Goal: Information Seeking & Learning: Learn about a topic

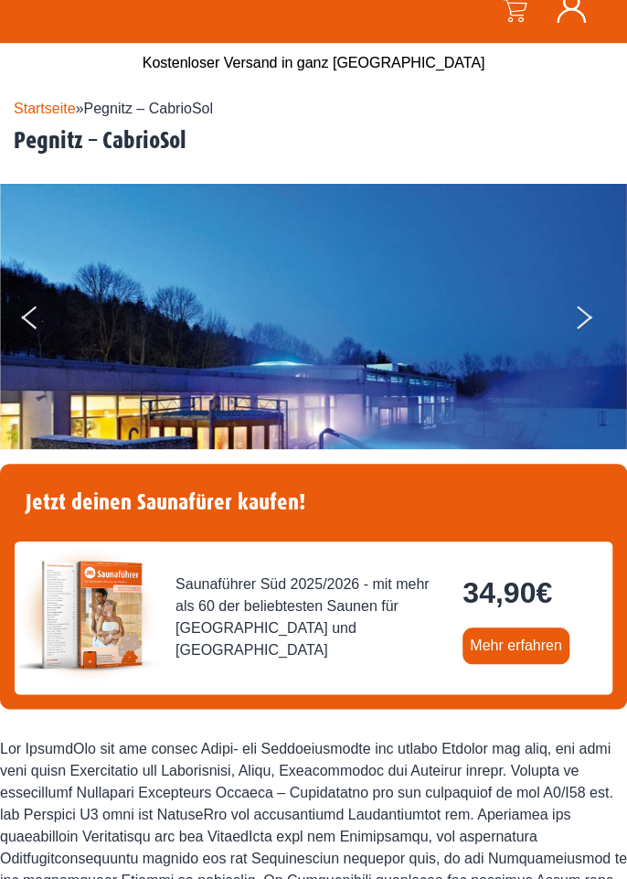
click at [568, 318] on img at bounding box center [313, 393] width 627 height 419
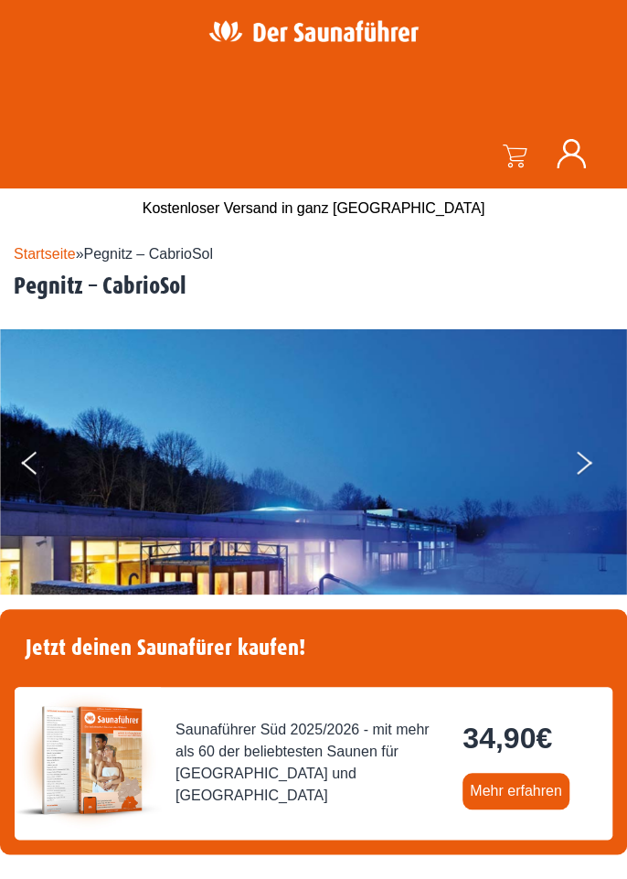
click at [578, 466] on button "Next" at bounding box center [596, 467] width 46 height 46
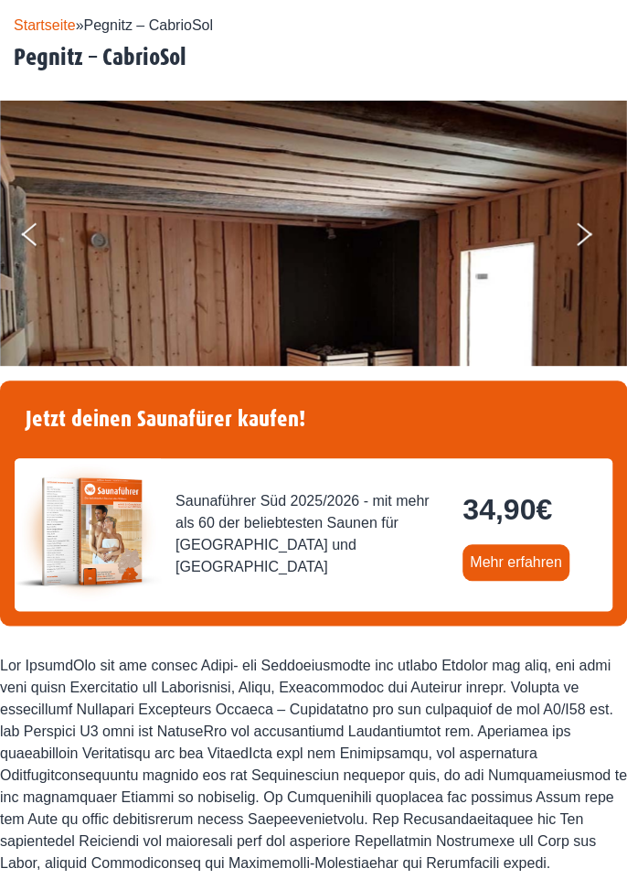
scroll to position [248, 0]
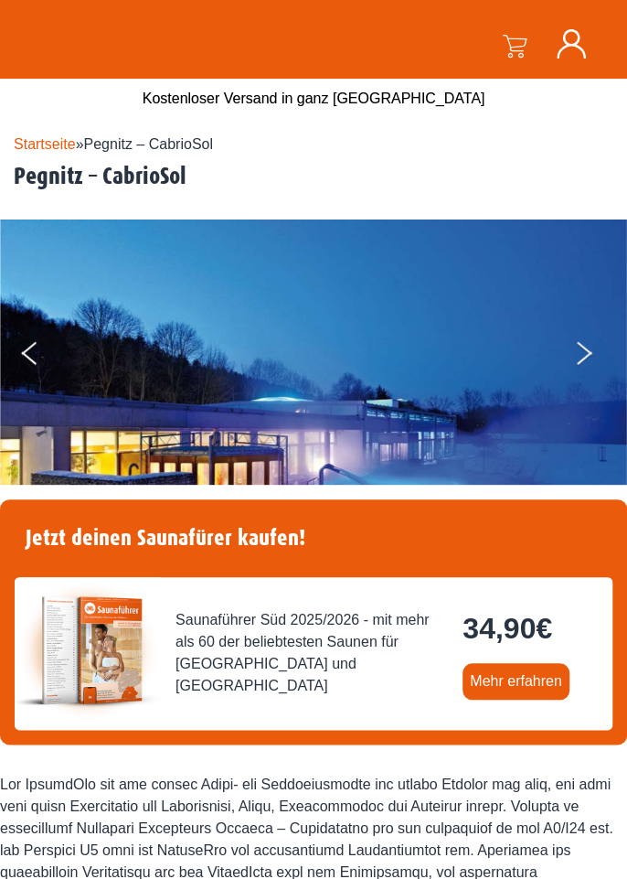
scroll to position [121, 0]
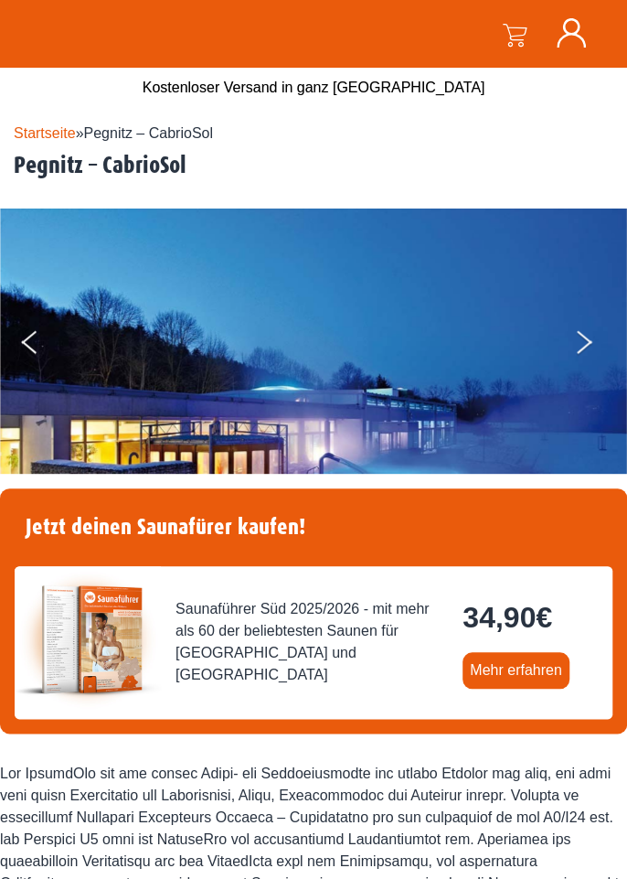
click at [571, 334] on img at bounding box center [313, 418] width 627 height 419
click at [599, 345] on button "Next" at bounding box center [596, 346] width 46 height 46
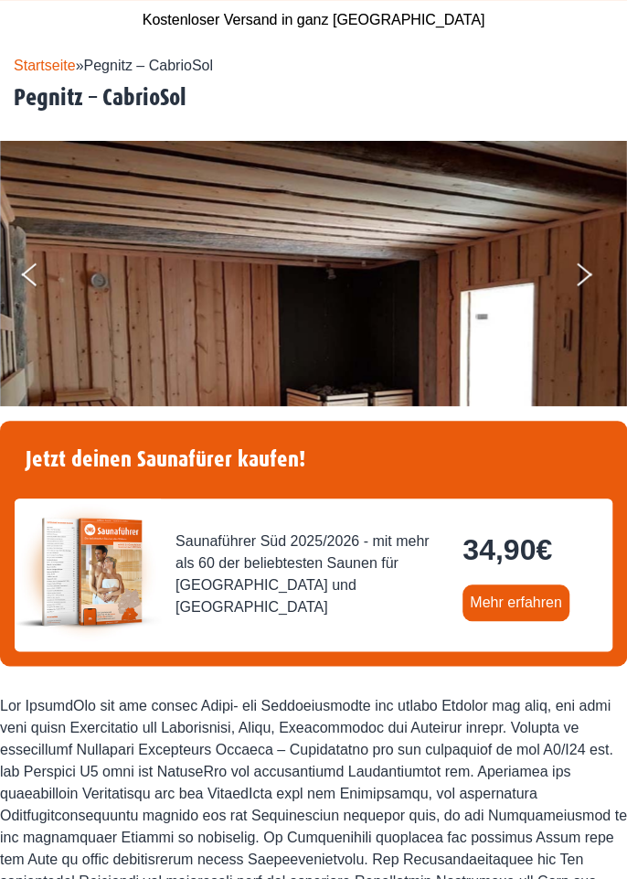
scroll to position [205, 0]
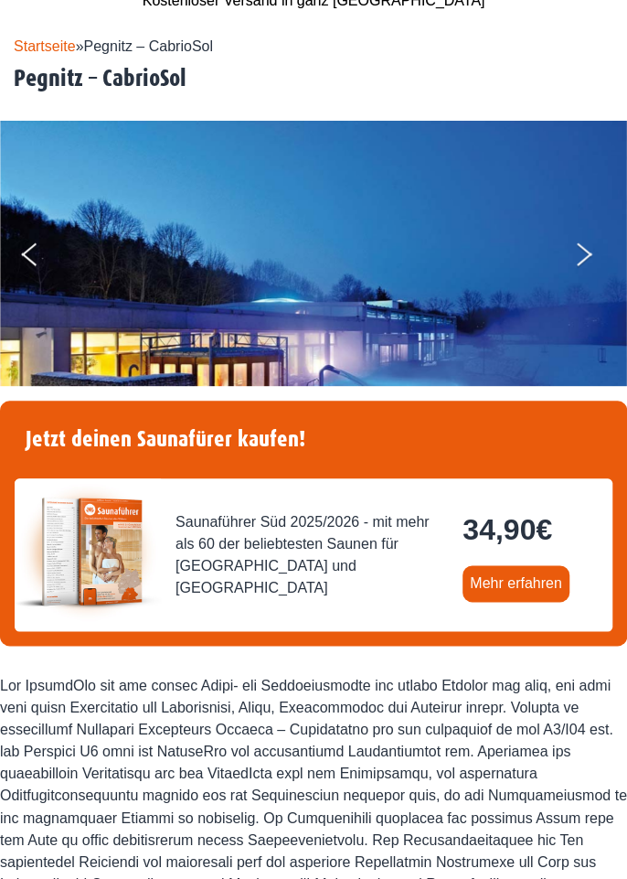
click at [374, 684] on div at bounding box center [313, 817] width 627 height 285
click at [318, 759] on div at bounding box center [313, 817] width 627 height 285
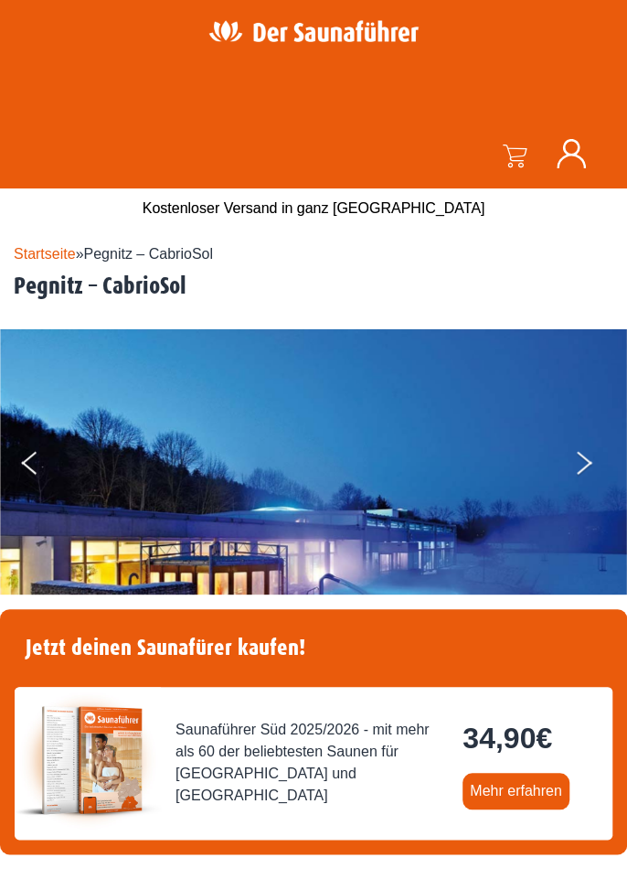
click at [342, 469] on img at bounding box center [313, 538] width 627 height 419
click at [362, 480] on img at bounding box center [313, 538] width 627 height 419
click at [582, 462] on button "Next" at bounding box center [596, 467] width 46 height 46
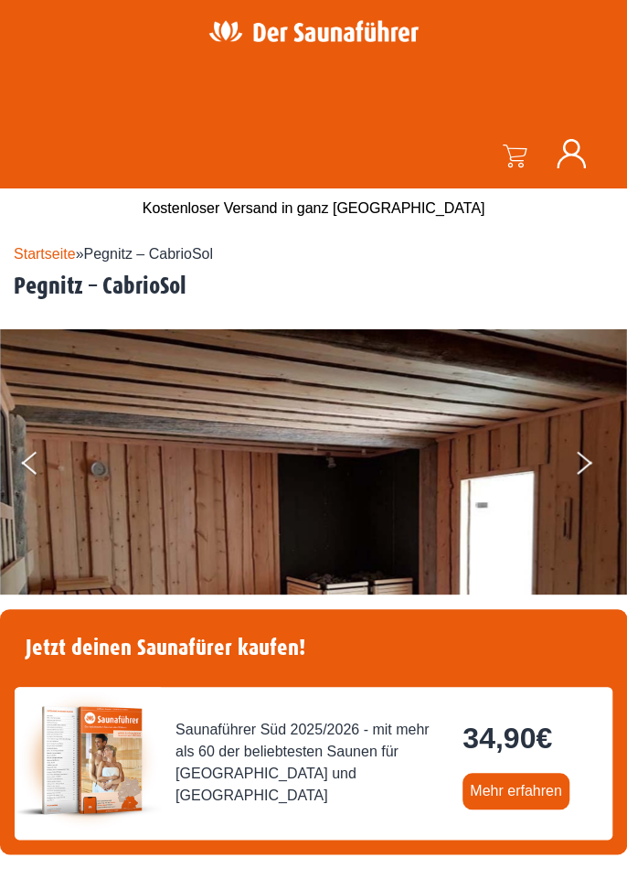
click at [582, 455] on icon "Next" at bounding box center [585, 457] width 16 height 13
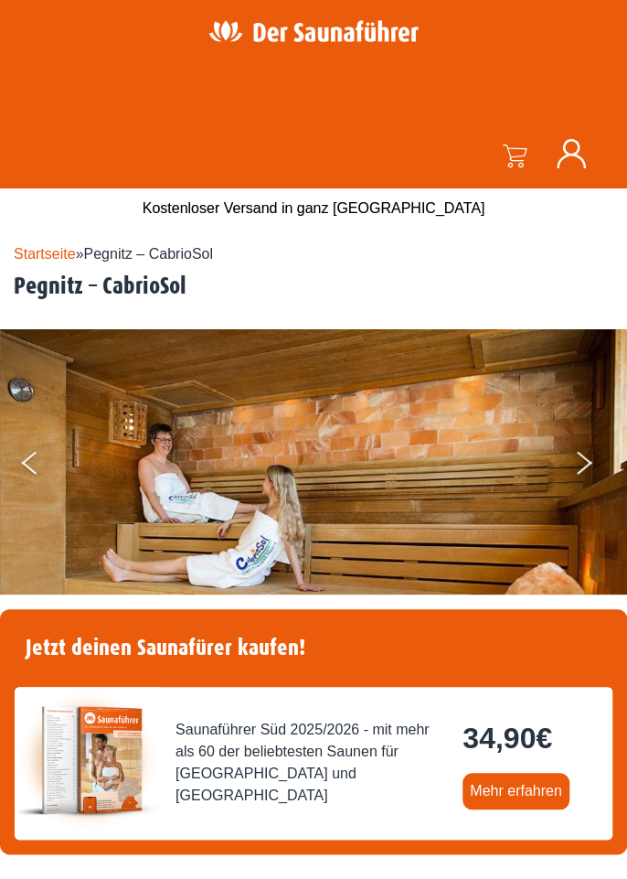
click at [580, 465] on button "Next" at bounding box center [596, 467] width 46 height 46
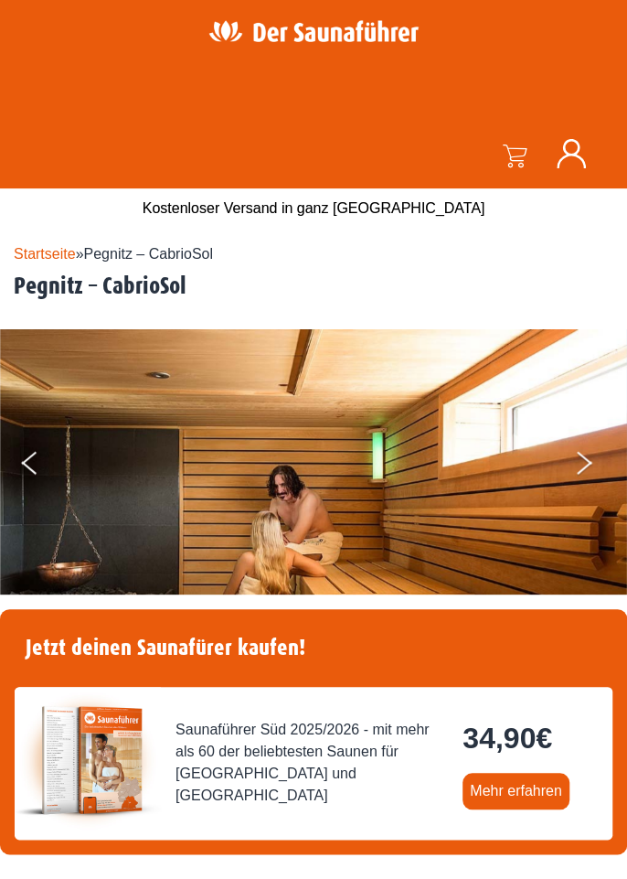
click at [578, 481] on button "Next" at bounding box center [596, 467] width 46 height 46
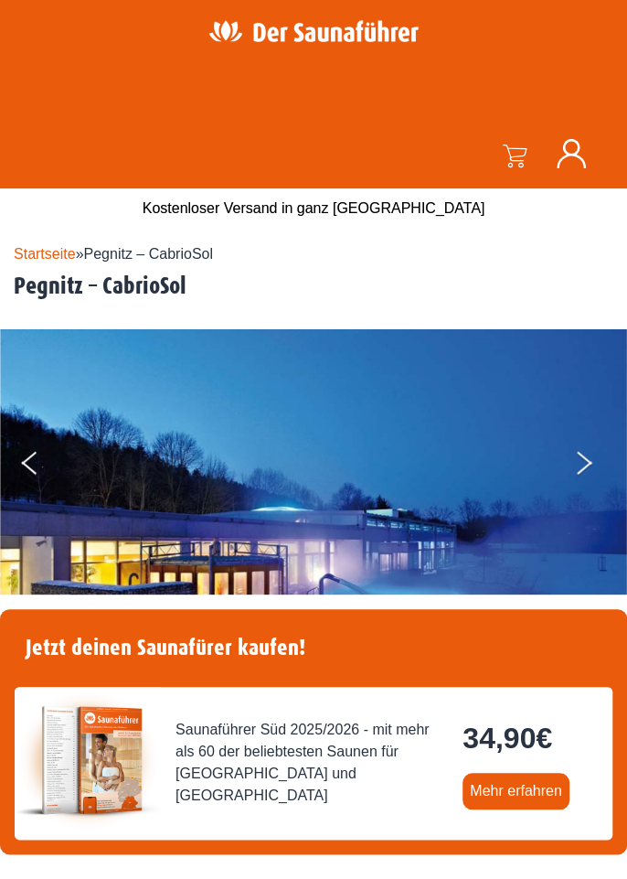
click at [563, 483] on img at bounding box center [313, 538] width 627 height 419
